Goal: Check status: Check status

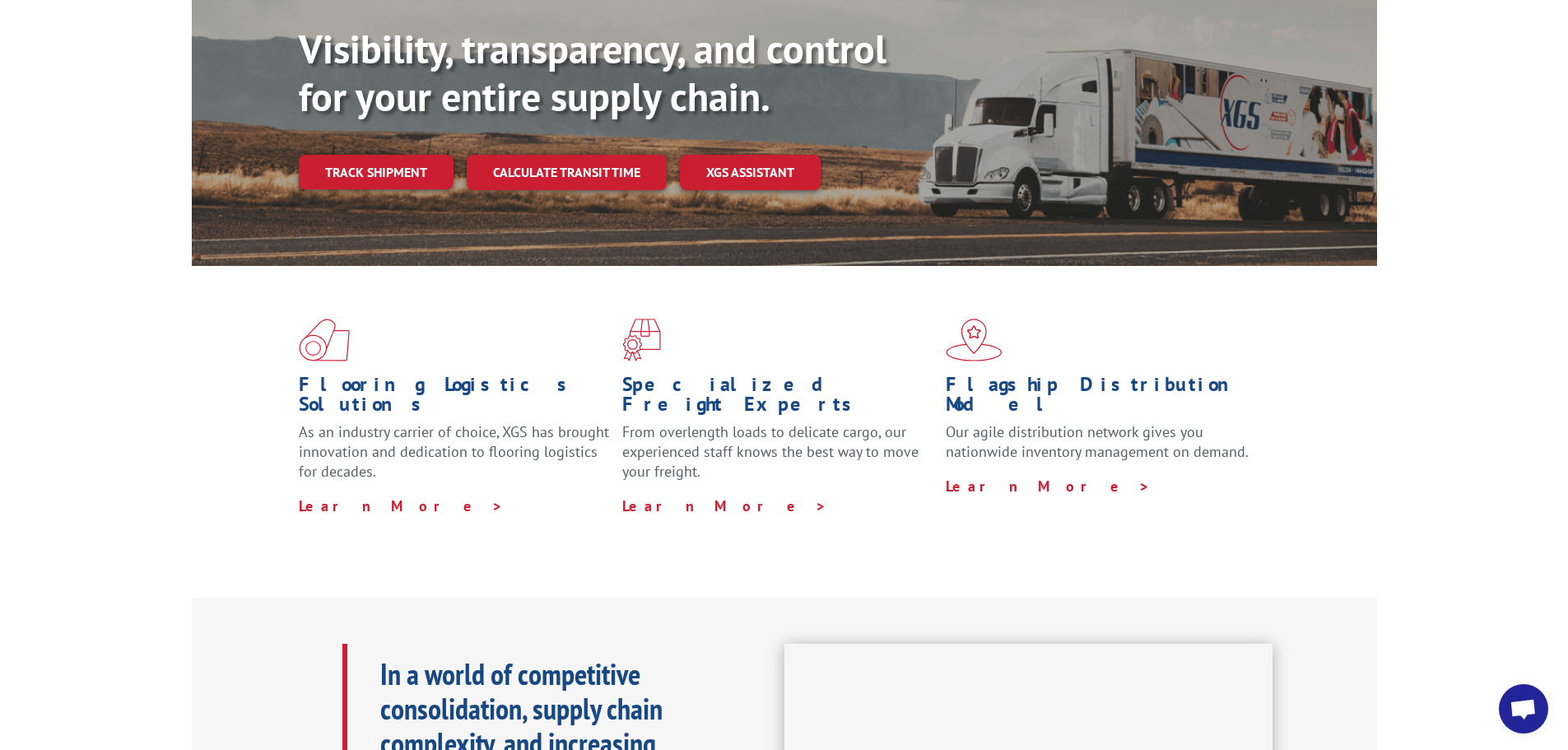
scroll to position [83, 0]
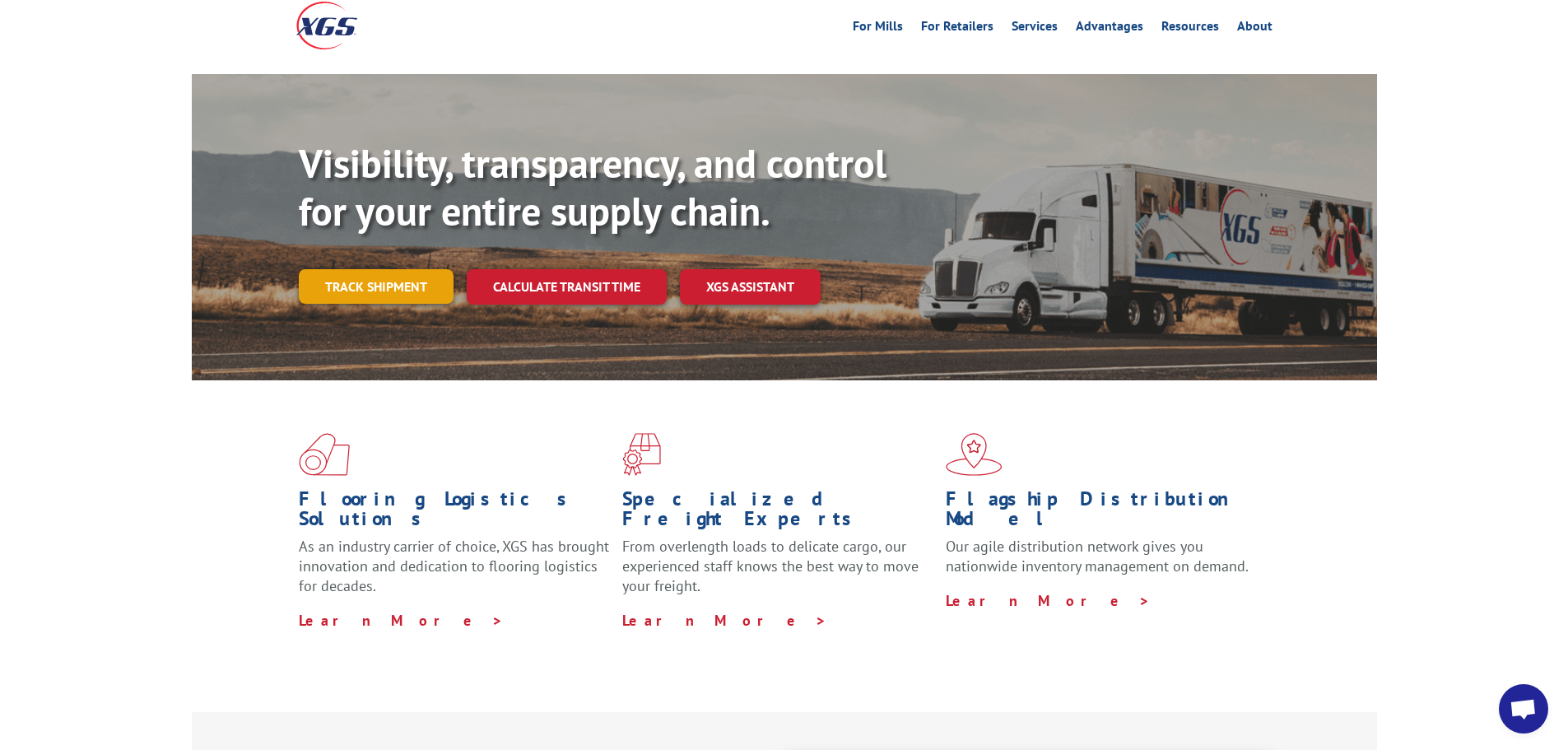
click at [350, 269] on link "Track shipment" at bounding box center [376, 286] width 154 height 34
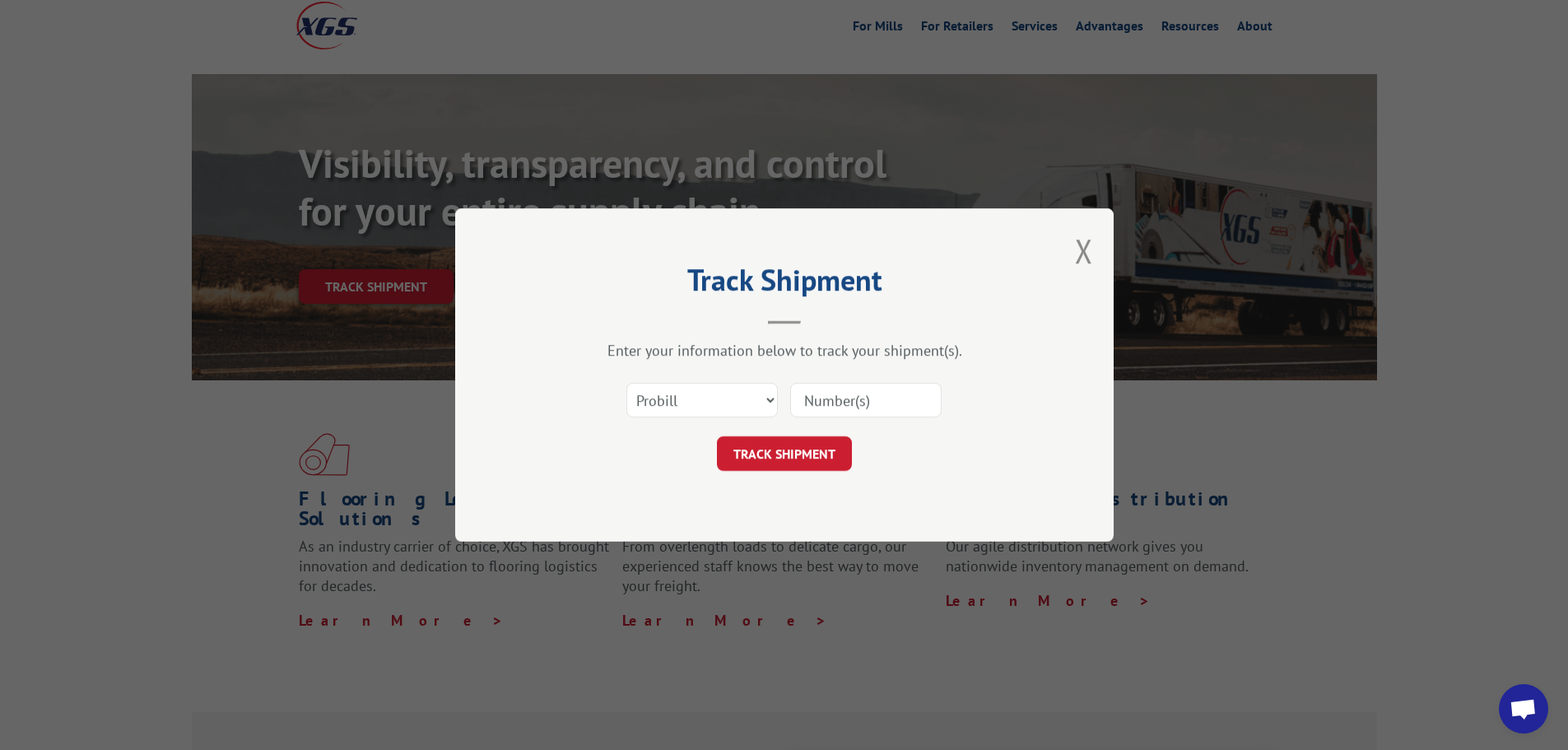
click at [864, 393] on input at bounding box center [866, 399] width 151 height 34
paste input "17502648"
type input "17502648"
click at [808, 452] on button "TRACK SHIPMENT" at bounding box center [784, 453] width 135 height 34
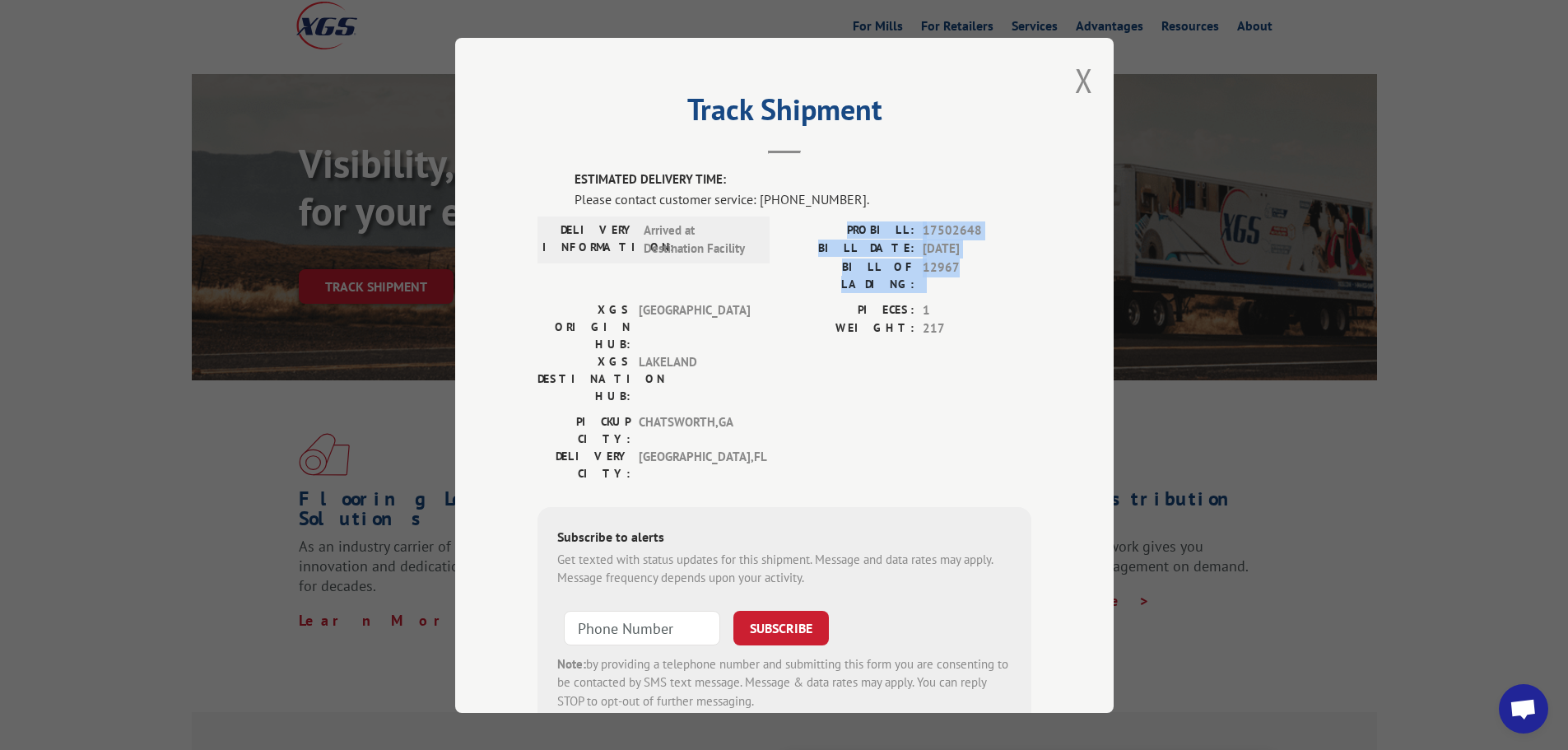
drag, startPoint x: 858, startPoint y: 225, endPoint x: 984, endPoint y: 282, distance: 138.3
click at [984, 282] on div "PROBILL: 17502648 BILL DATE: [DATE] BILL OF LADING: 12967" at bounding box center [907, 260] width 247 height 80
copy div "PROBILL: 17502648 BILL DATE: 09/29/2025 BILL OF LADING: 12967"
click at [1528, 718] on span "Open chat" at bounding box center [1523, 710] width 28 height 23
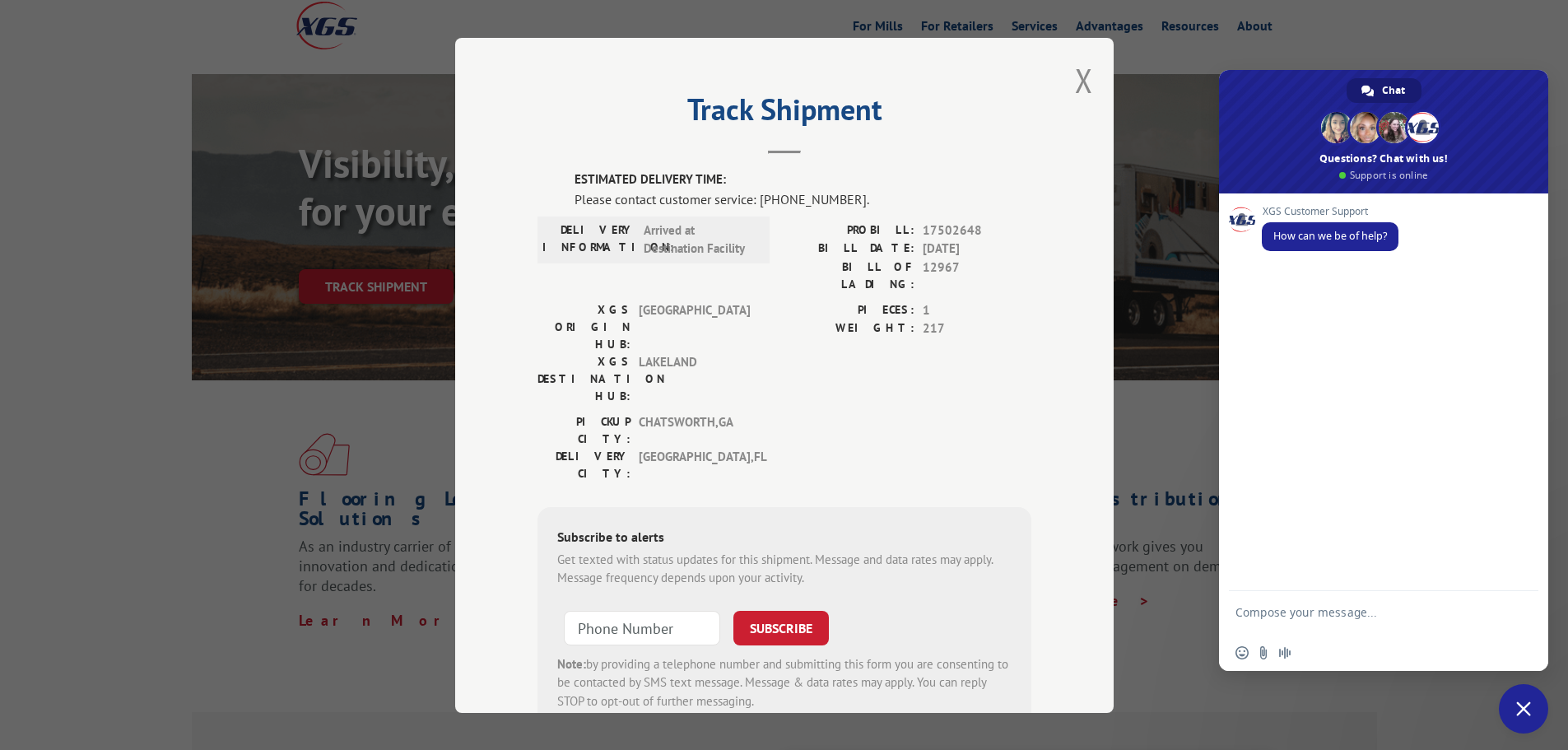
click at [1243, 608] on textarea "Compose your message..." at bounding box center [1365, 619] width 261 height 29
type textarea "PROBILL: 17502648 BILL DATE: 09/29/2025 BILL OF LADING: 12967"
click at [1517, 553] on span "Send" at bounding box center [1519, 552] width 13 height 13
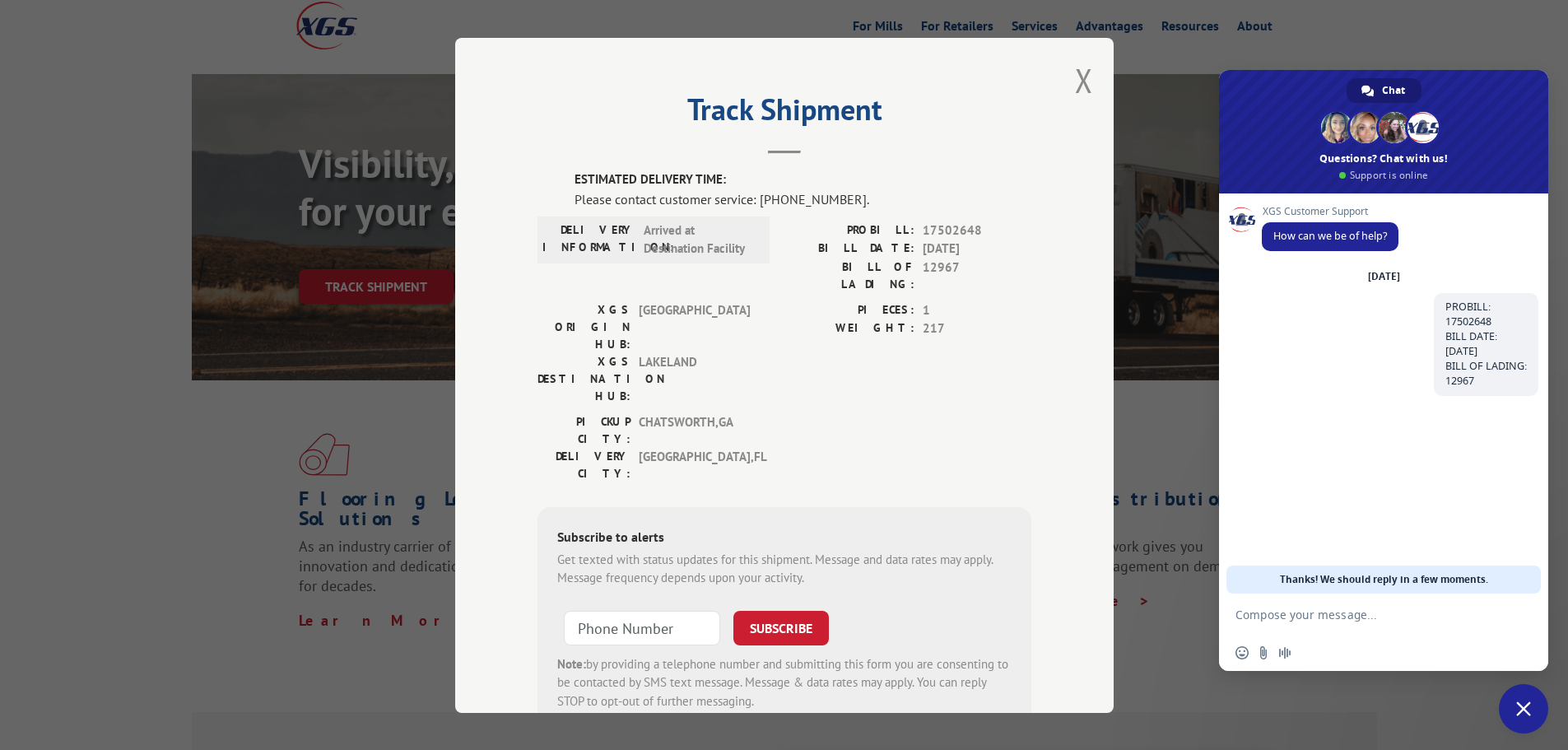
click at [1249, 618] on textarea "Compose your message..." at bounding box center [1365, 614] width 261 height 15
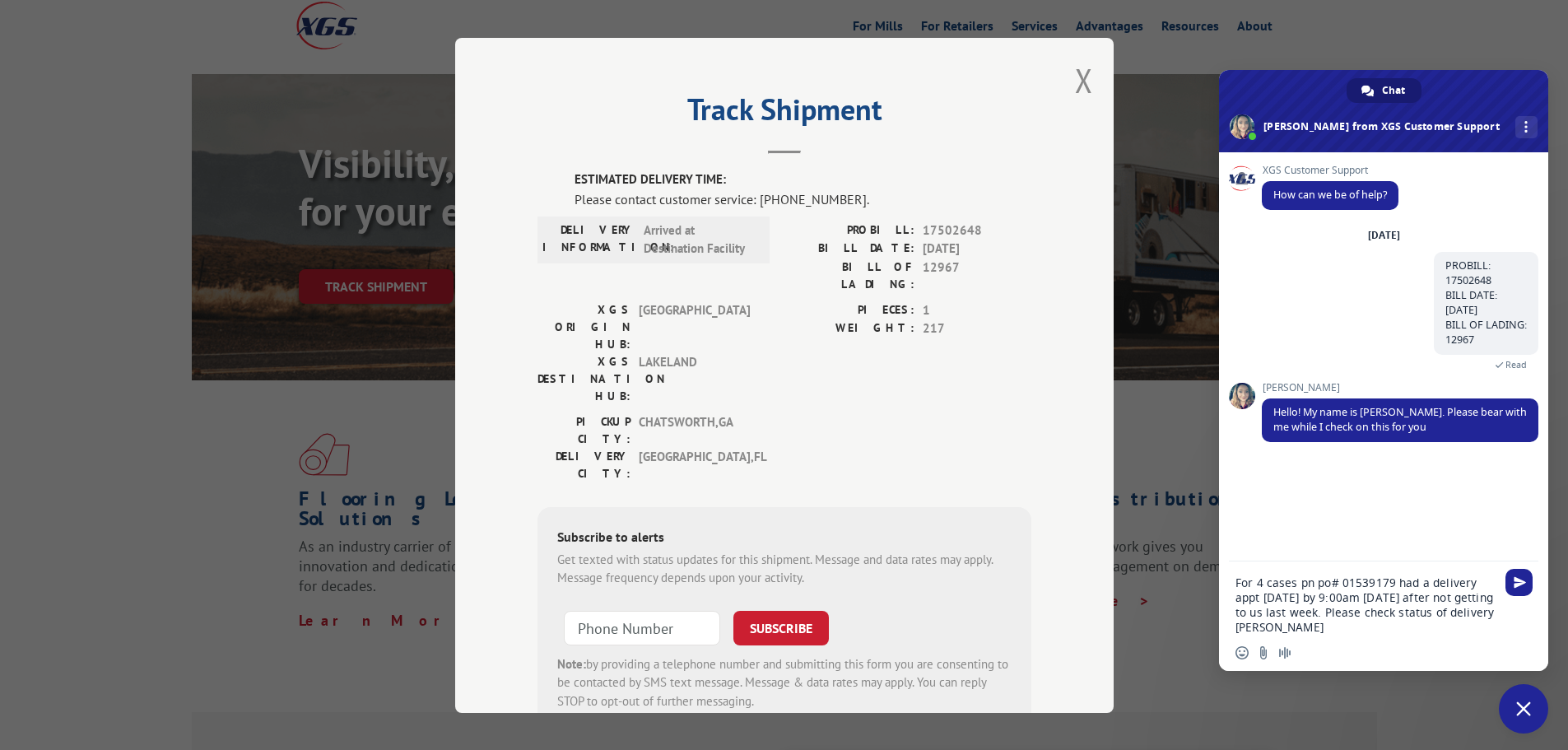
type textarea "For 4 cases pn po# 01539179 had a delivery appt [DATE] by 9:00am [DATE] after n…"
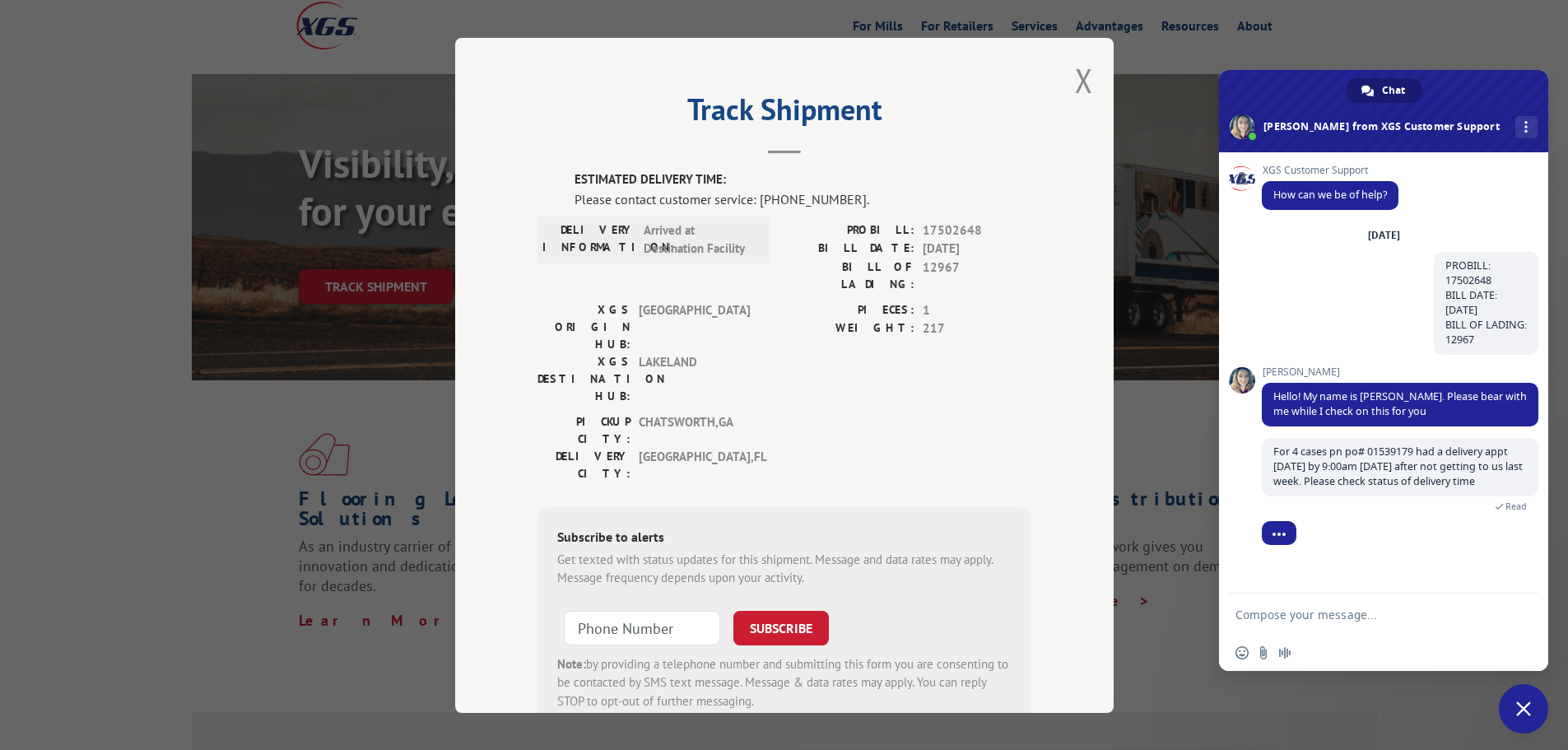
scroll to position [9, 0]
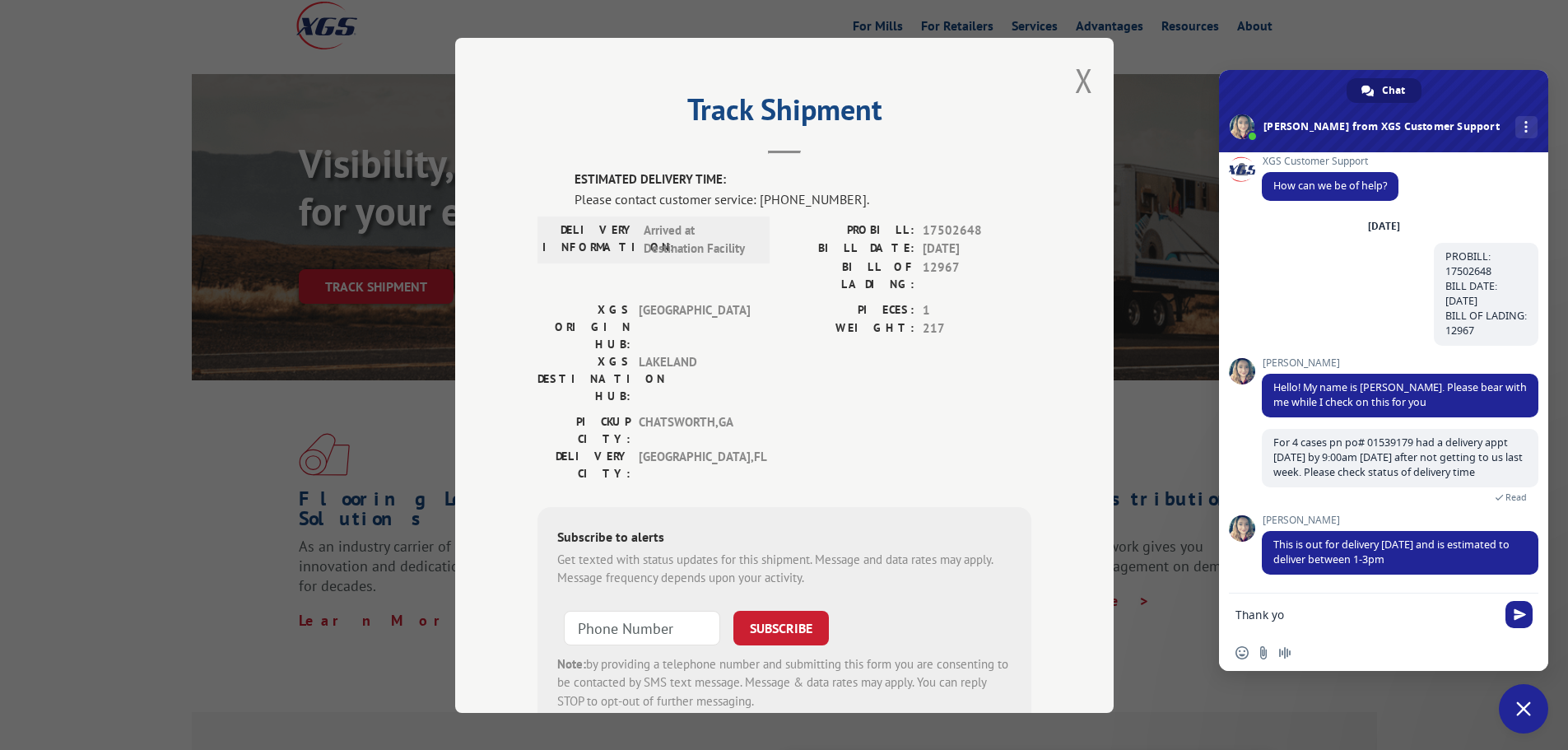
type textarea "Thank you"
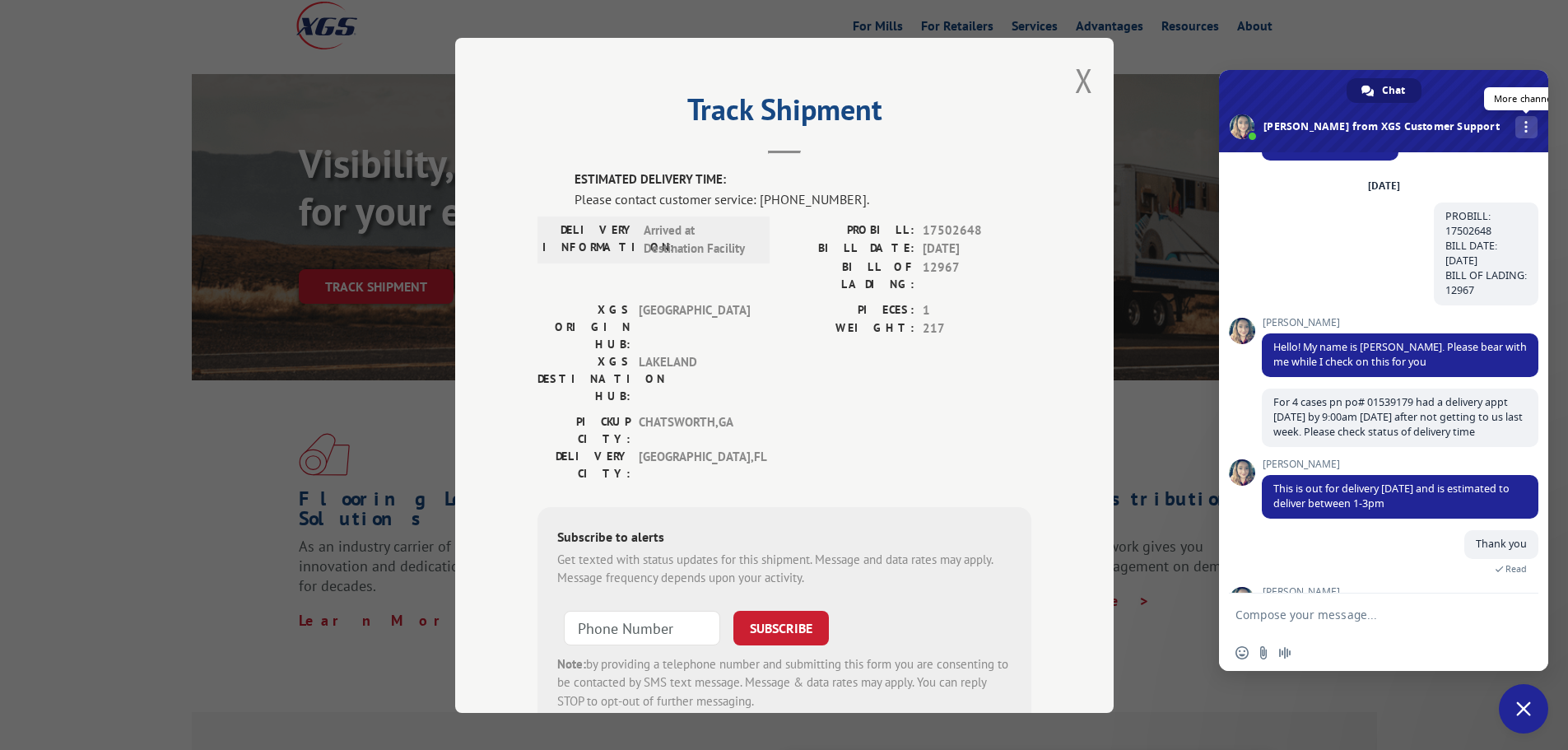
scroll to position [68, 0]
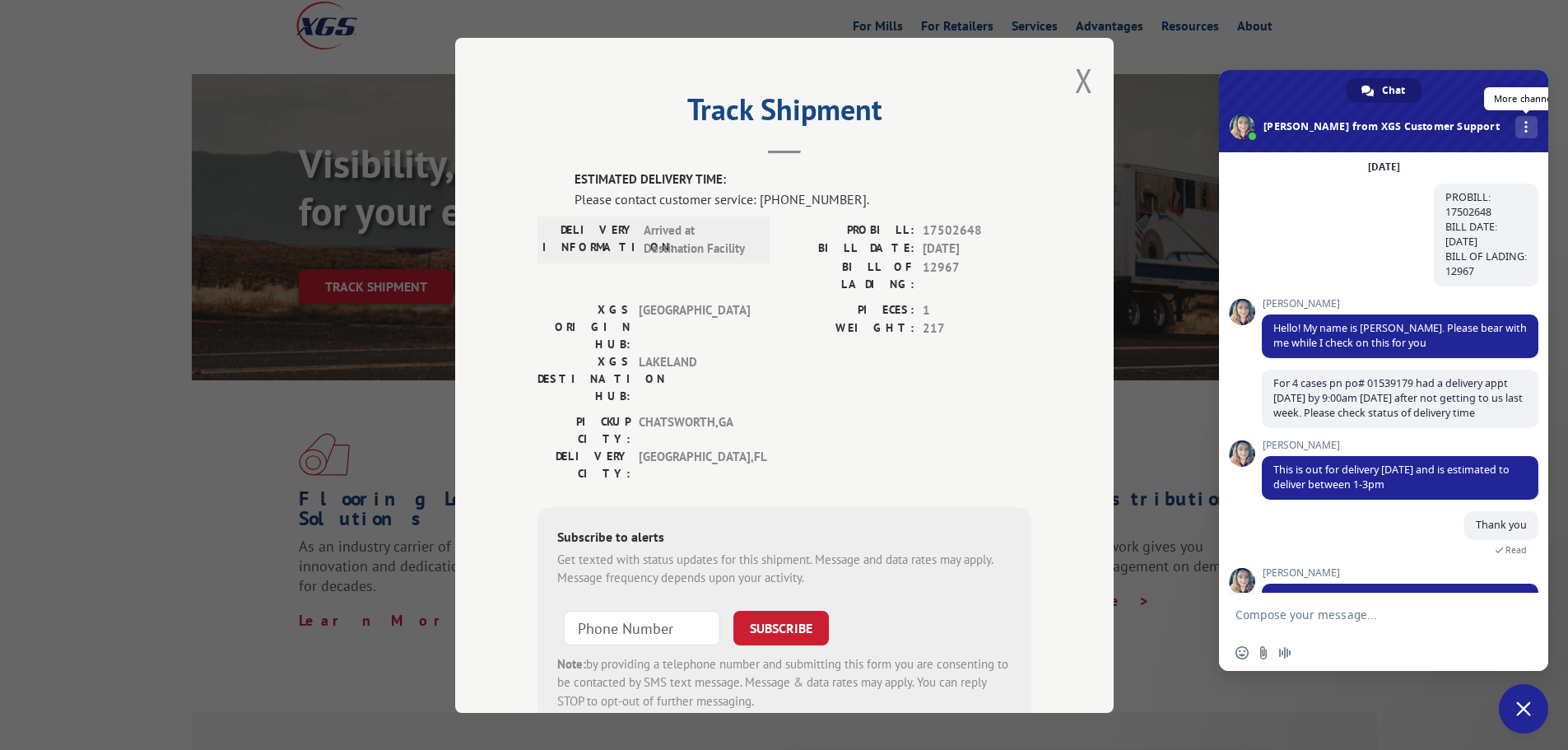
click at [1524, 128] on span "More channels" at bounding box center [1525, 127] width 3 height 12
click at [1515, 118] on div "More channels" at bounding box center [1526, 127] width 23 height 23
click at [1524, 122] on span "More channels" at bounding box center [1525, 127] width 3 height 12
click at [1276, 206] on div "Tuesday, 7 October PROBILL: 17502648 BILL DATE: 09/29/2025 BILL OF LADING: 1296…" at bounding box center [1399, 228] width 276 height 139
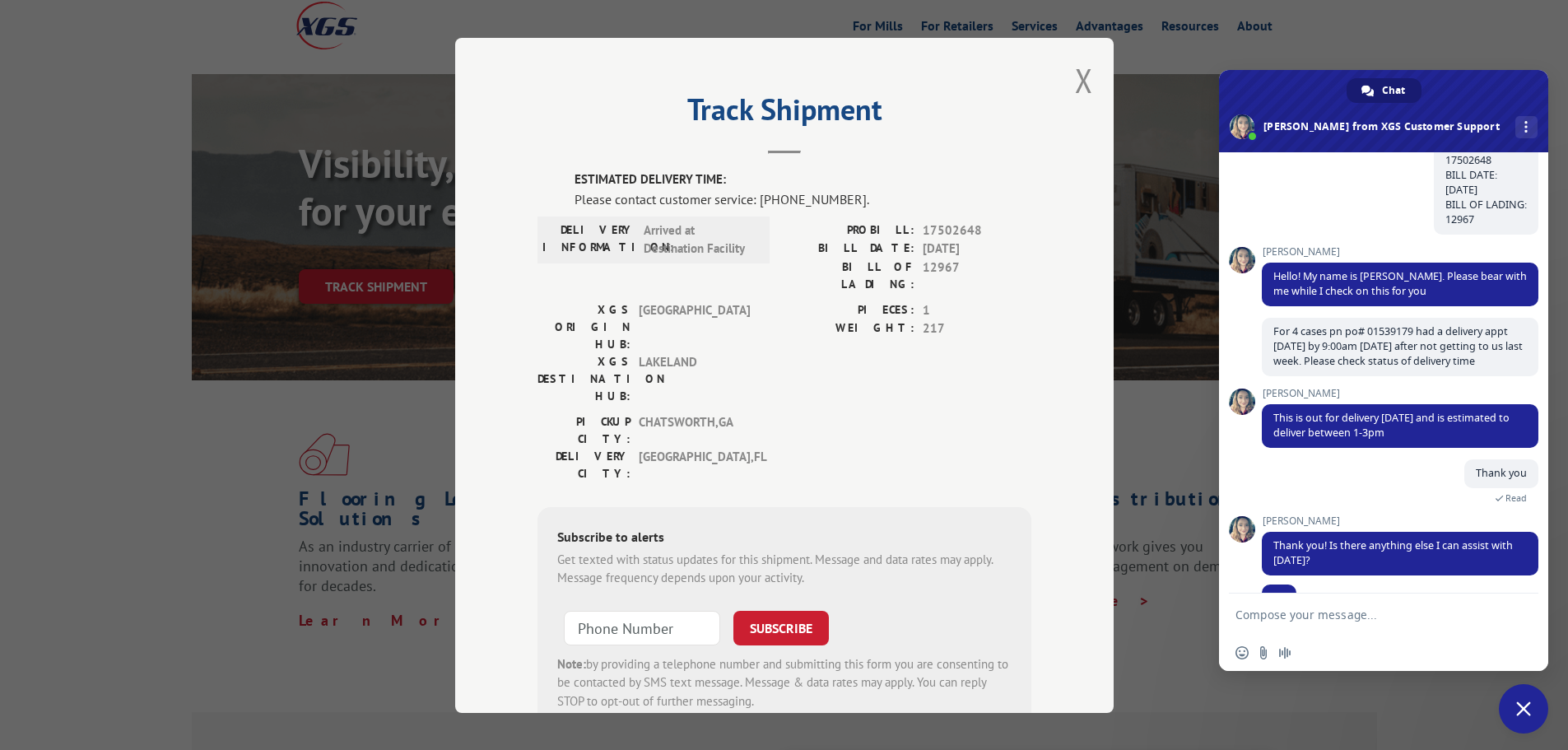
scroll to position [0, 0]
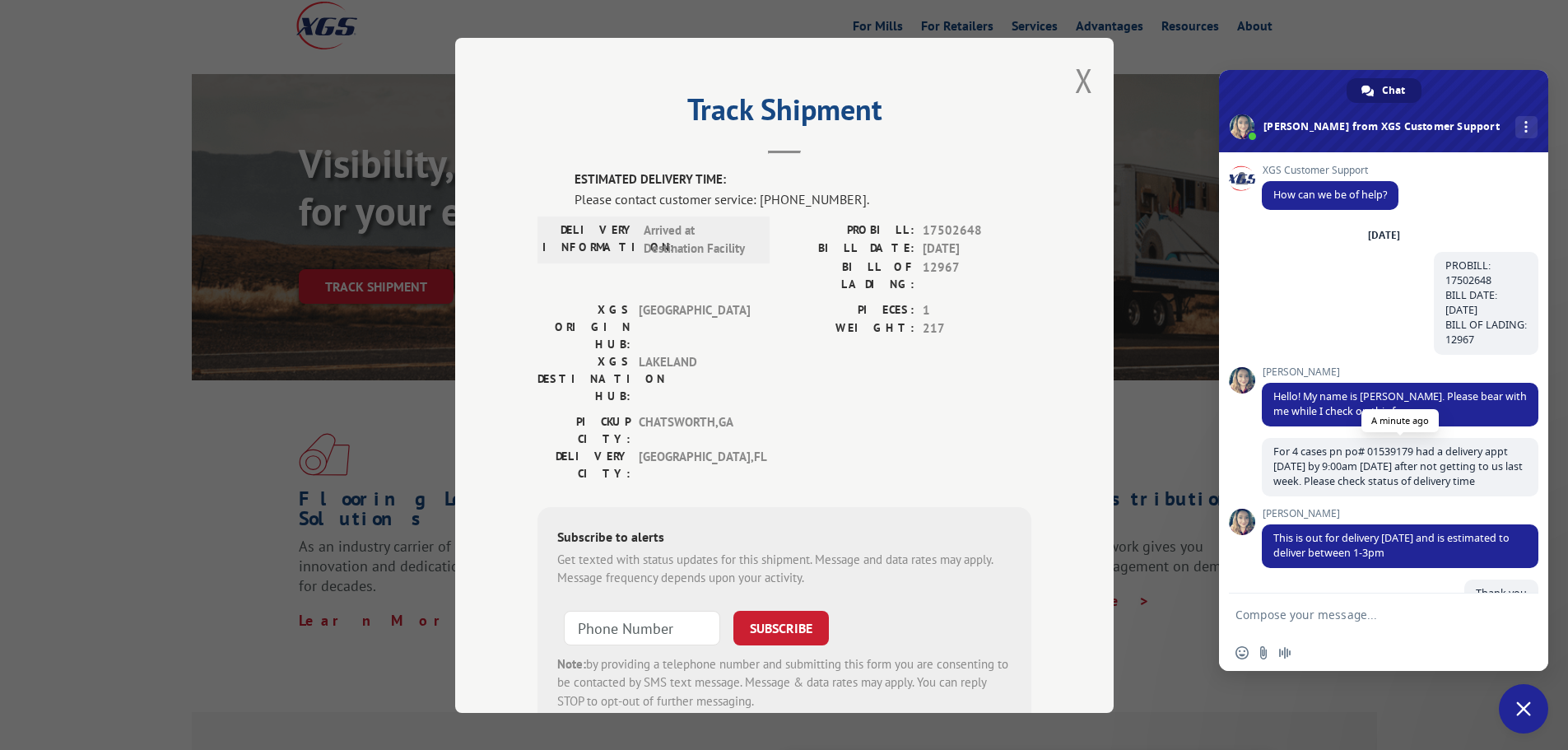
drag, startPoint x: 1243, startPoint y: 158, endPoint x: 1454, endPoint y: 483, distance: 387.5
click at [1454, 483] on div "XGS Customer Support How can we be of help? Tuesday, 7 October PROBILL: 1750264…" at bounding box center [1383, 373] width 329 height 441
click at [1447, 172] on div "XGS Customer Support How can we be of help?" at bounding box center [1399, 196] width 276 height 63
click at [1449, 194] on div "XGS Customer Support How can we be of help?" at bounding box center [1399, 196] width 276 height 63
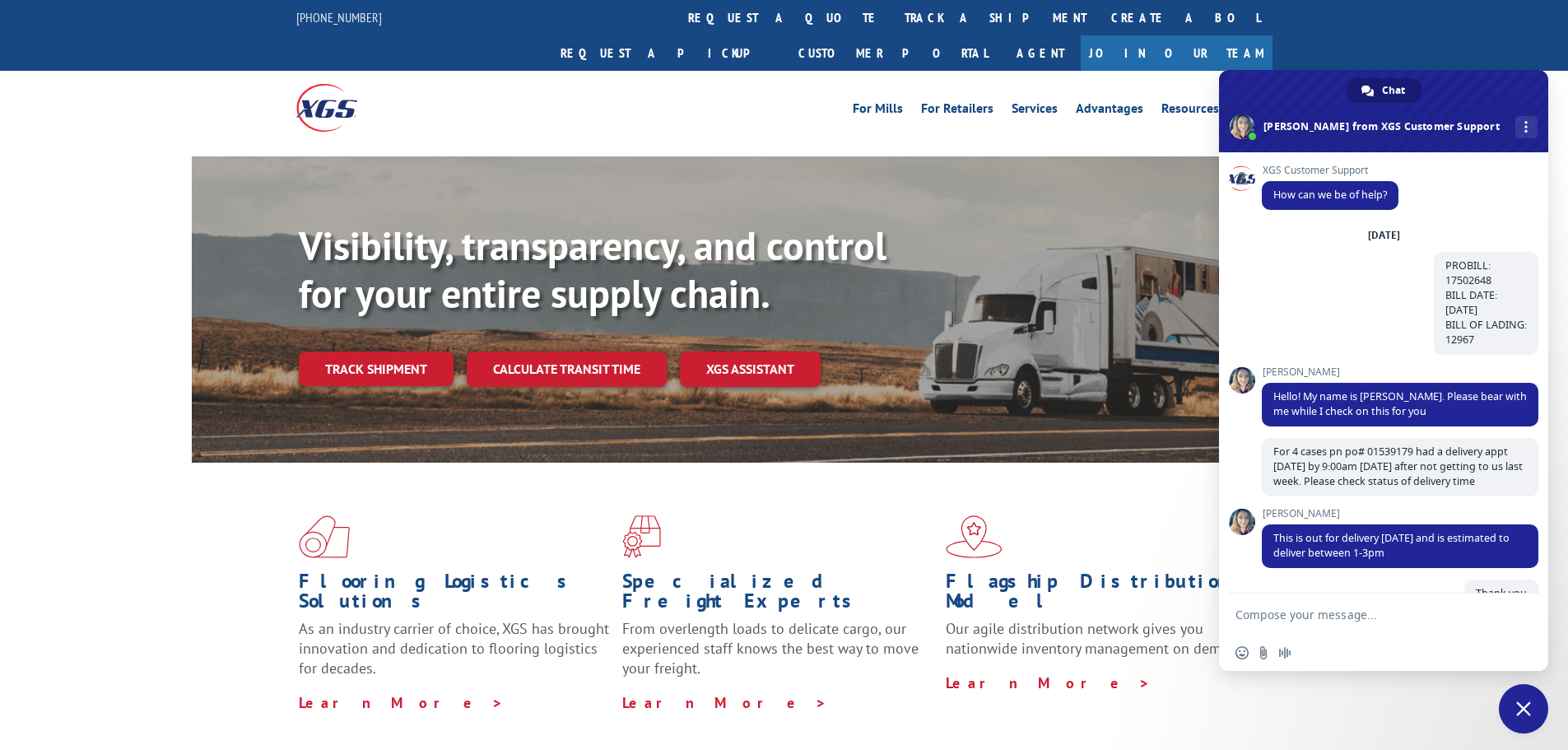
scroll to position [214, 0]
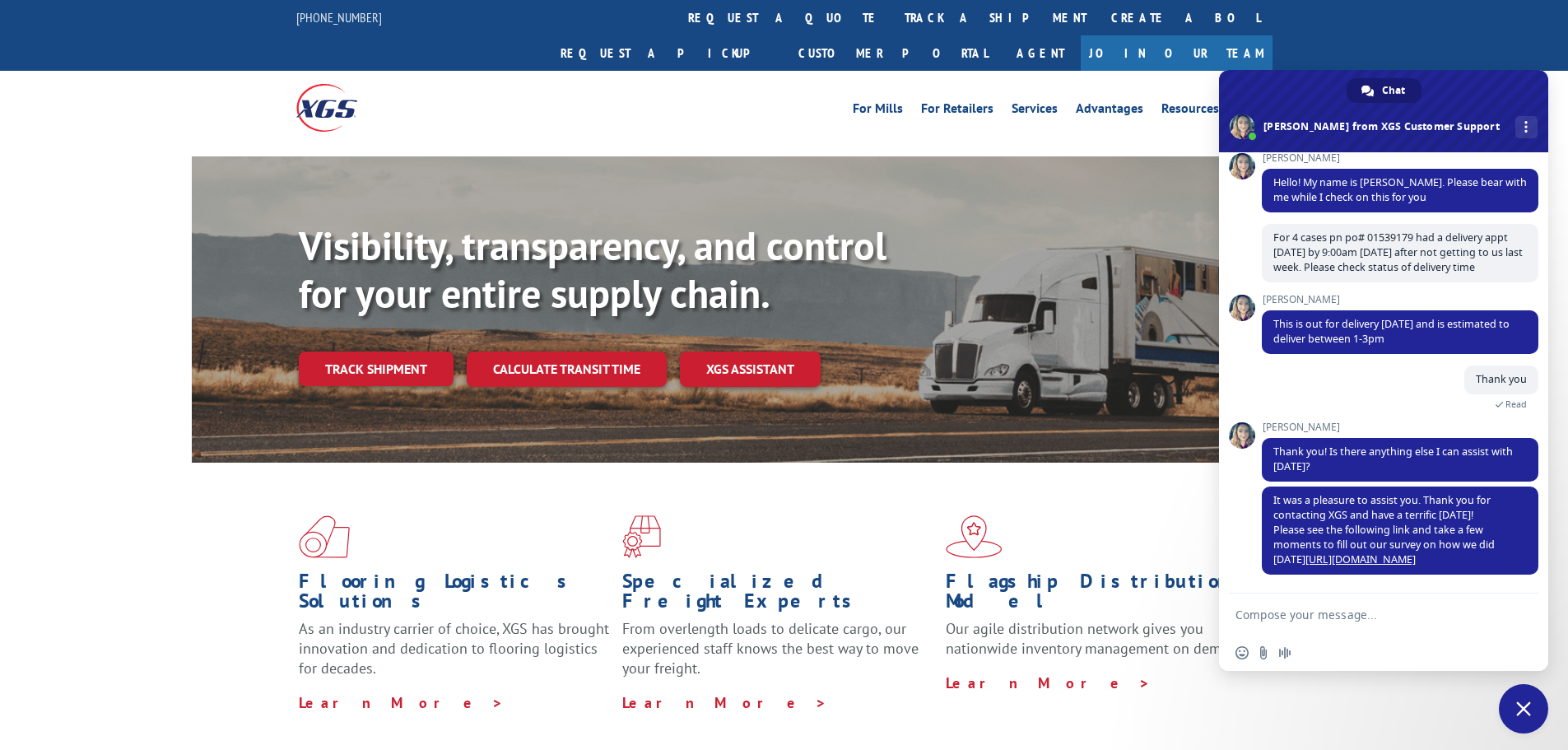
click at [1533, 713] on span "Close chat" at bounding box center [1523, 709] width 49 height 49
